Goal: Task Accomplishment & Management: Use online tool/utility

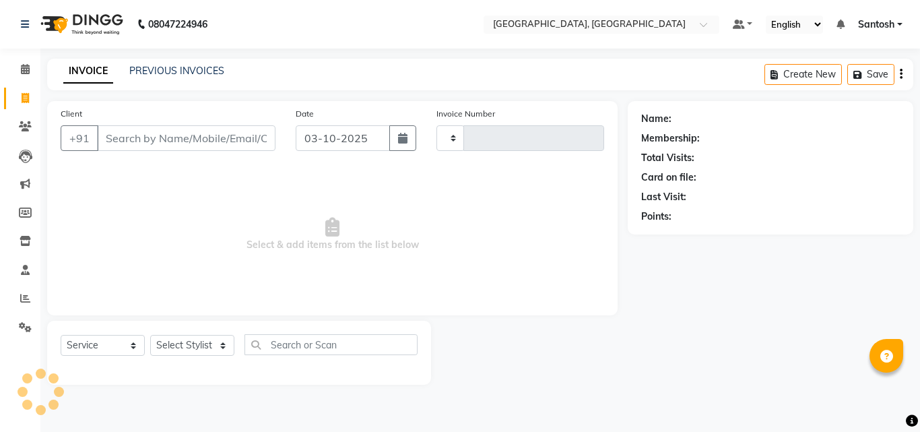
select select "service"
type input "1490"
select select "5506"
click at [143, 79] on div "INVOICE PREVIOUS INVOICES" at bounding box center [143, 71] width 193 height 15
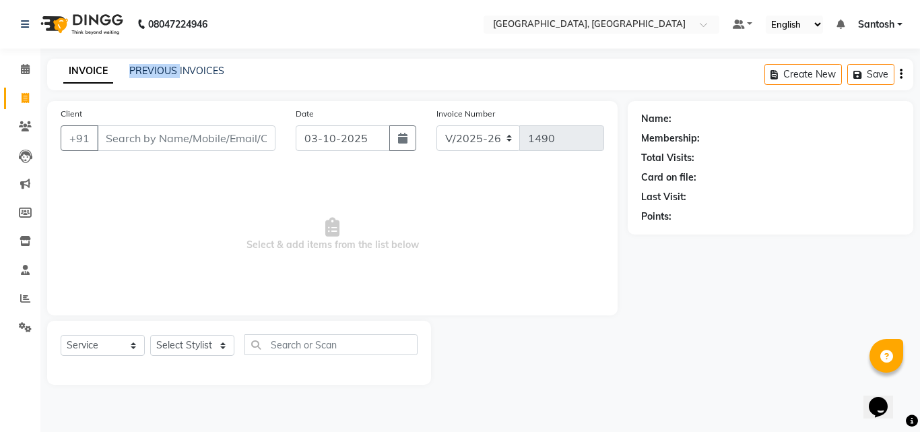
click at [143, 79] on div "INVOICE PREVIOUS INVOICES" at bounding box center [143, 71] width 193 height 15
click at [144, 79] on div "INVOICE PREVIOUS INVOICES Create New Save" at bounding box center [480, 75] width 866 height 32
drag, startPoint x: 169, startPoint y: 117, endPoint x: 164, endPoint y: 84, distance: 34.1
click at [168, 114] on div "Client +91" at bounding box center [168, 133] width 235 height 55
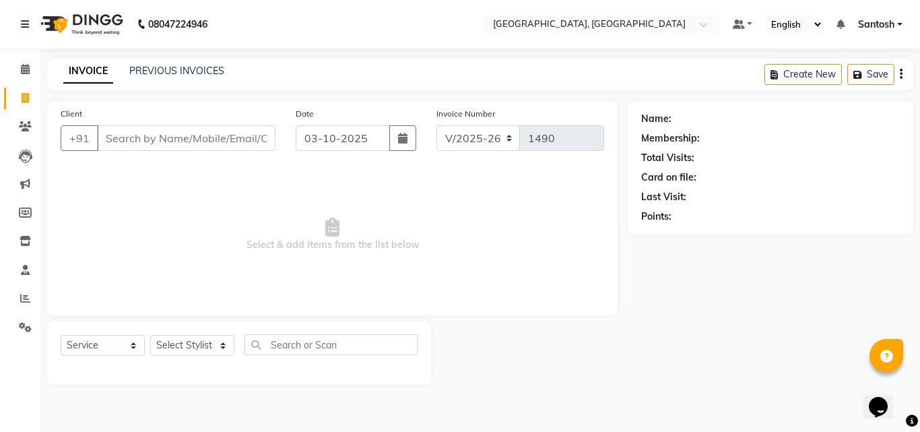
click at [164, 84] on div "INVOICE PREVIOUS INVOICES Create New Save" at bounding box center [480, 75] width 866 height 32
drag, startPoint x: 164, startPoint y: 84, endPoint x: 164, endPoint y: 74, distance: 10.1
click at [164, 84] on div "INVOICE PREVIOUS INVOICES Create New Save" at bounding box center [480, 75] width 866 height 32
click at [164, 73] on link "PREVIOUS INVOICES" at bounding box center [176, 71] width 95 height 12
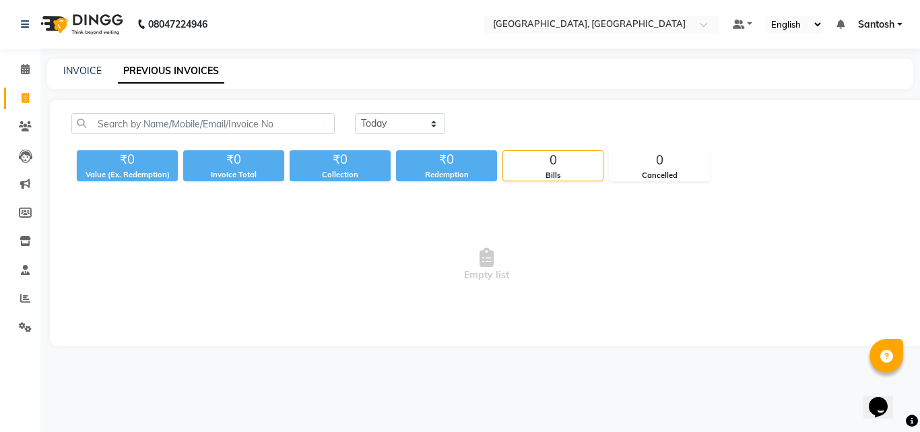
drag, startPoint x: 76, startPoint y: 80, endPoint x: 562, endPoint y: 271, distance: 521.9
click at [562, 271] on main "INVOICE PREVIOUS INVOICES [DATE] [DATE] Custom Range ₹0 Value (Ex. Redemption) …" at bounding box center [480, 212] width 880 height 307
click at [356, 255] on span "Empty list" at bounding box center [486, 264] width 830 height 135
click at [369, 224] on span "Empty list" at bounding box center [486, 264] width 830 height 135
click at [240, 162] on div "₹0" at bounding box center [233, 159] width 101 height 19
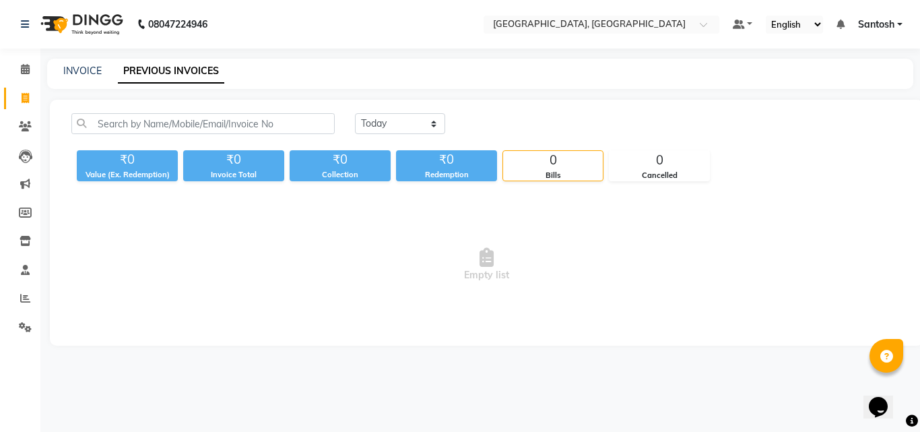
click at [797, 81] on div "INVOICE PREVIOUS INVOICES" at bounding box center [480, 74] width 866 height 30
click at [547, 152] on div "0" at bounding box center [553, 160] width 100 height 19
